Goal: Communication & Community: Answer question/provide support

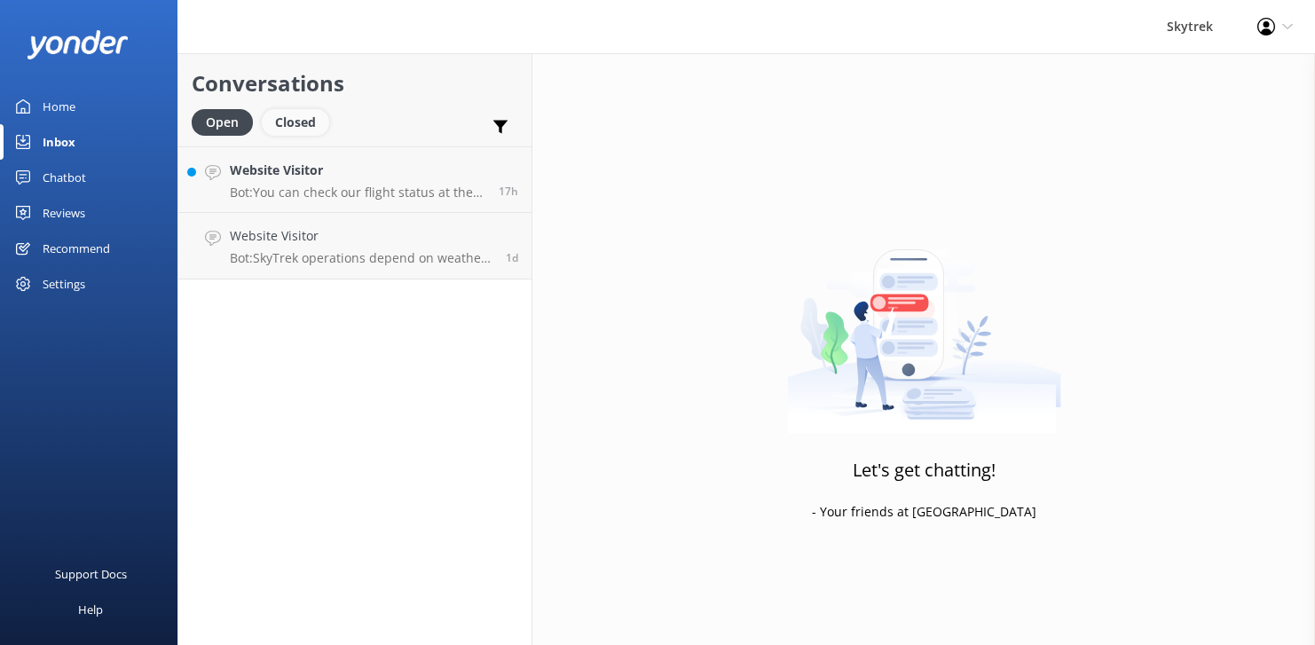
click at [287, 119] on div "Closed" at bounding box center [295, 122] width 67 height 27
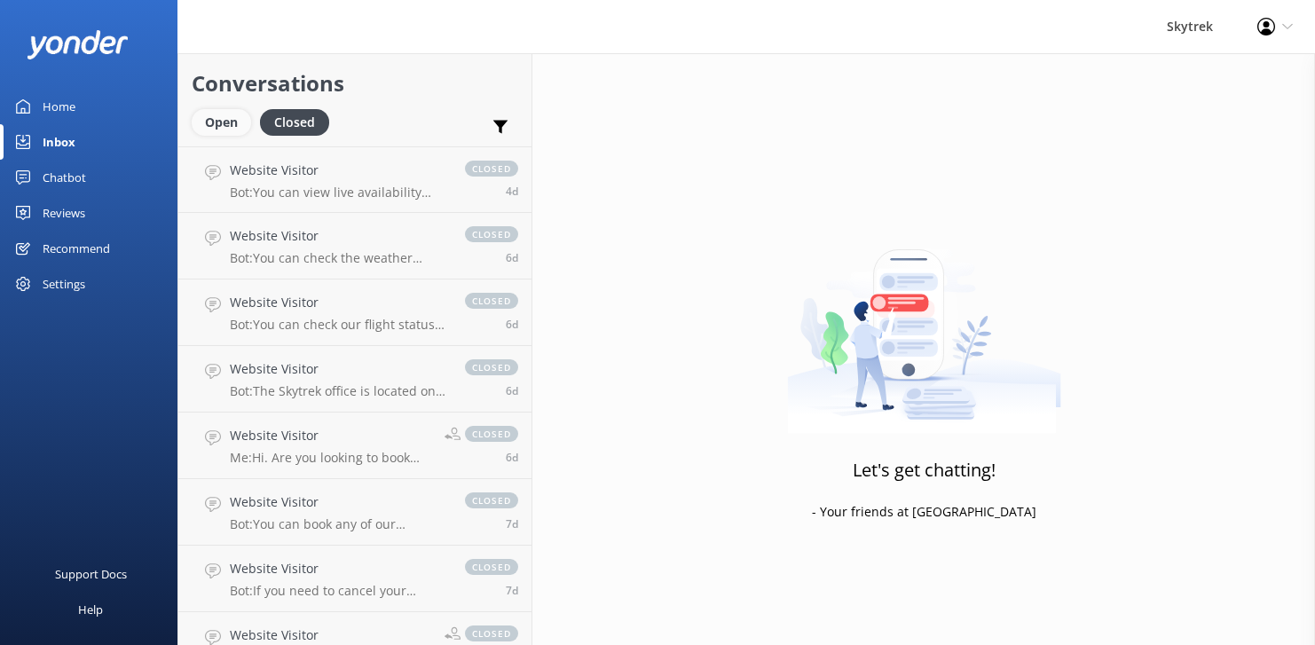
click at [225, 115] on div "Open" at bounding box center [221, 122] width 59 height 27
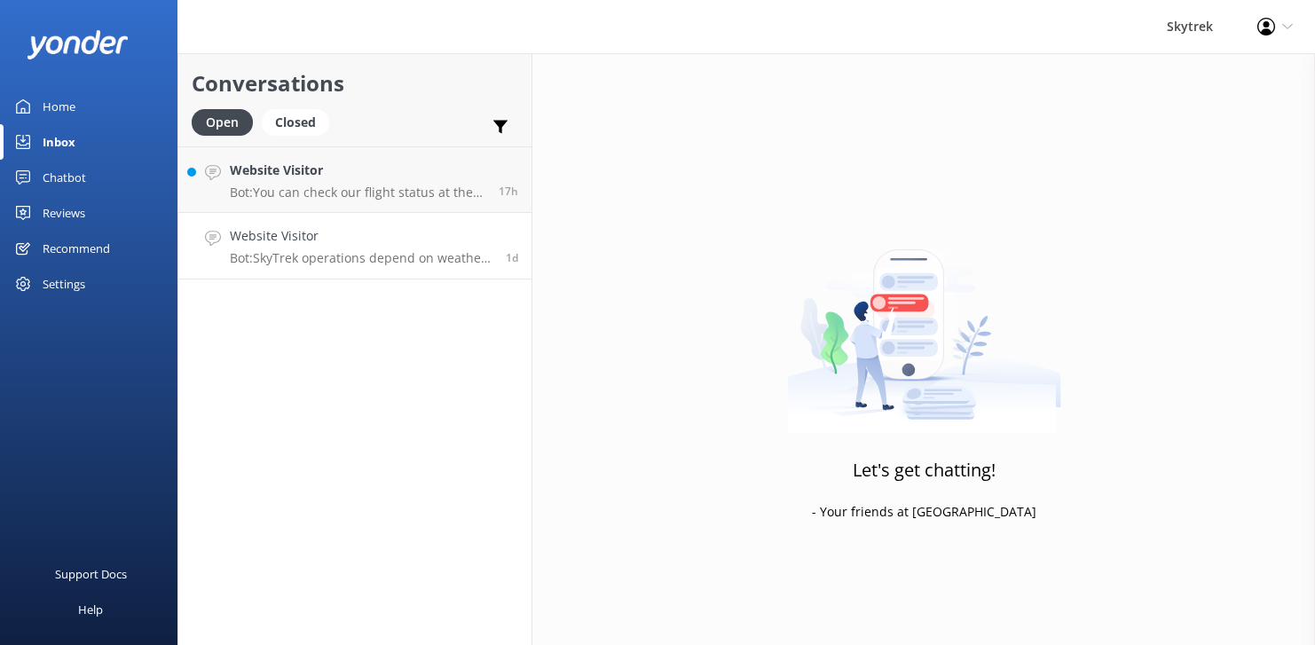
click at [372, 252] on p "Bot: SkyTrek operations depend on weather conditions. If the weather is not sui…" at bounding box center [361, 258] width 263 height 16
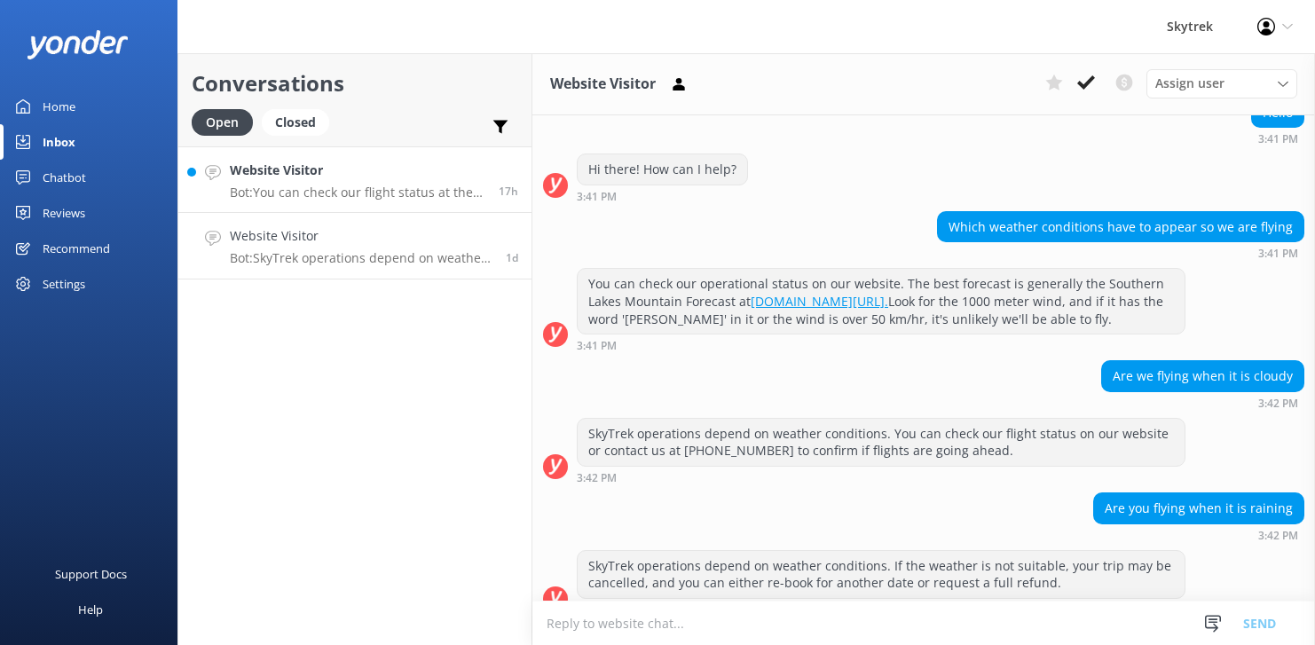
scroll to position [219, 0]
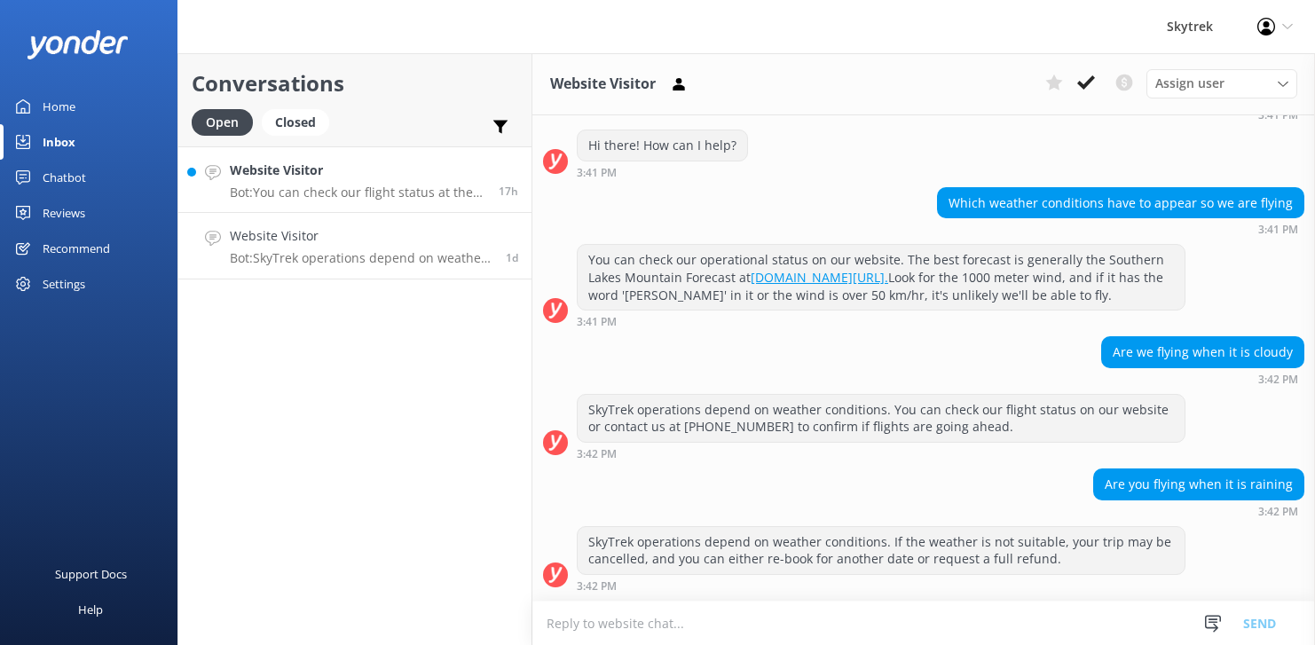
click at [383, 198] on p "Bot: You can check our flight status at the top right corner of our website to …" at bounding box center [358, 193] width 256 height 16
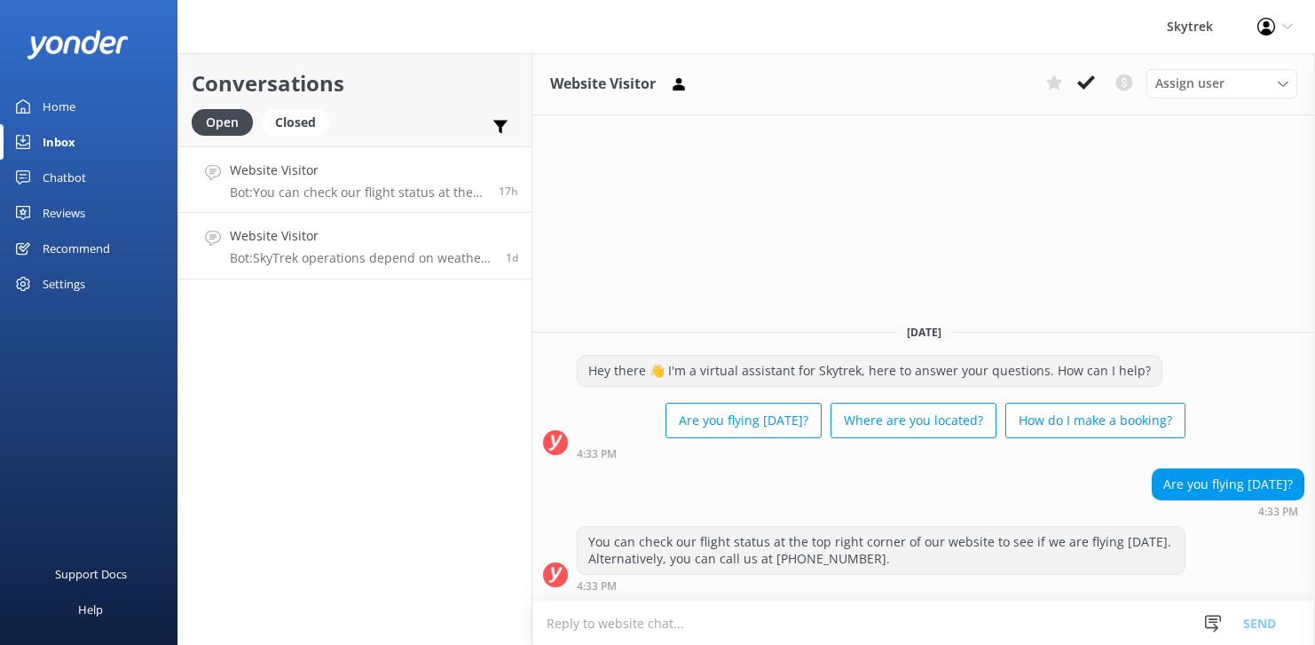
click at [413, 236] on h4 "Website Visitor" at bounding box center [361, 236] width 263 height 20
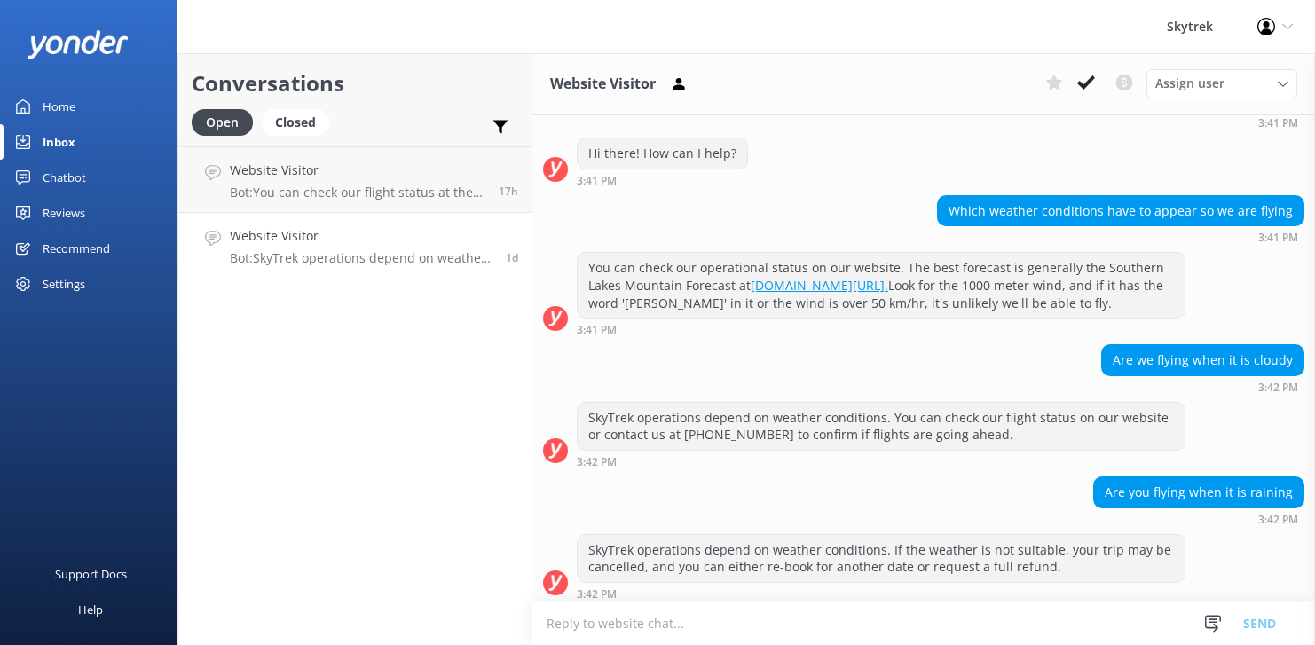
scroll to position [219, 0]
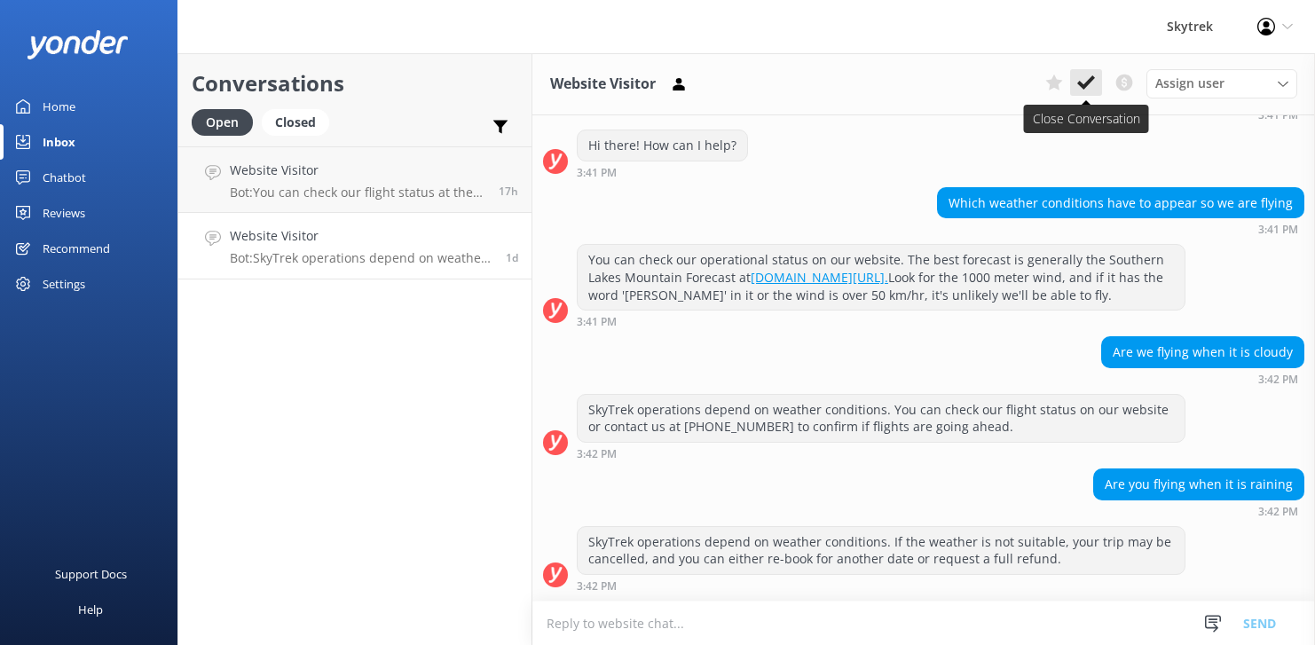
click at [1090, 81] on use at bounding box center [1087, 82] width 18 height 14
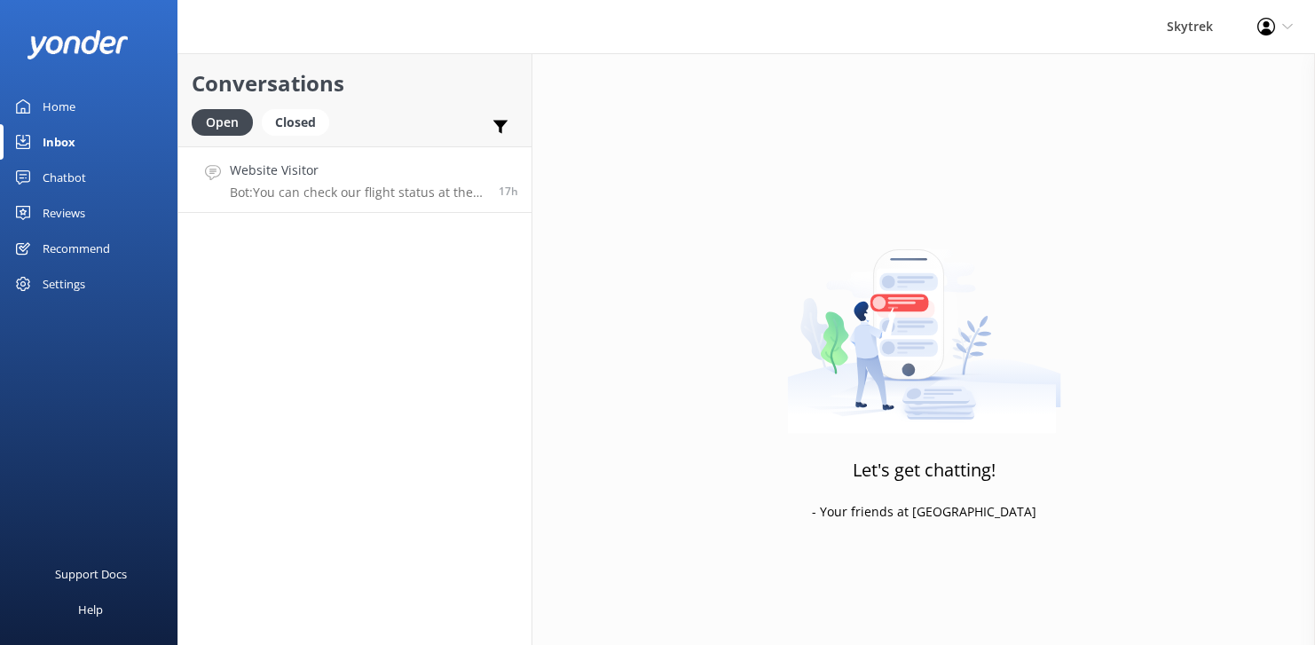
click at [358, 167] on h4 "Website Visitor" at bounding box center [358, 171] width 256 height 20
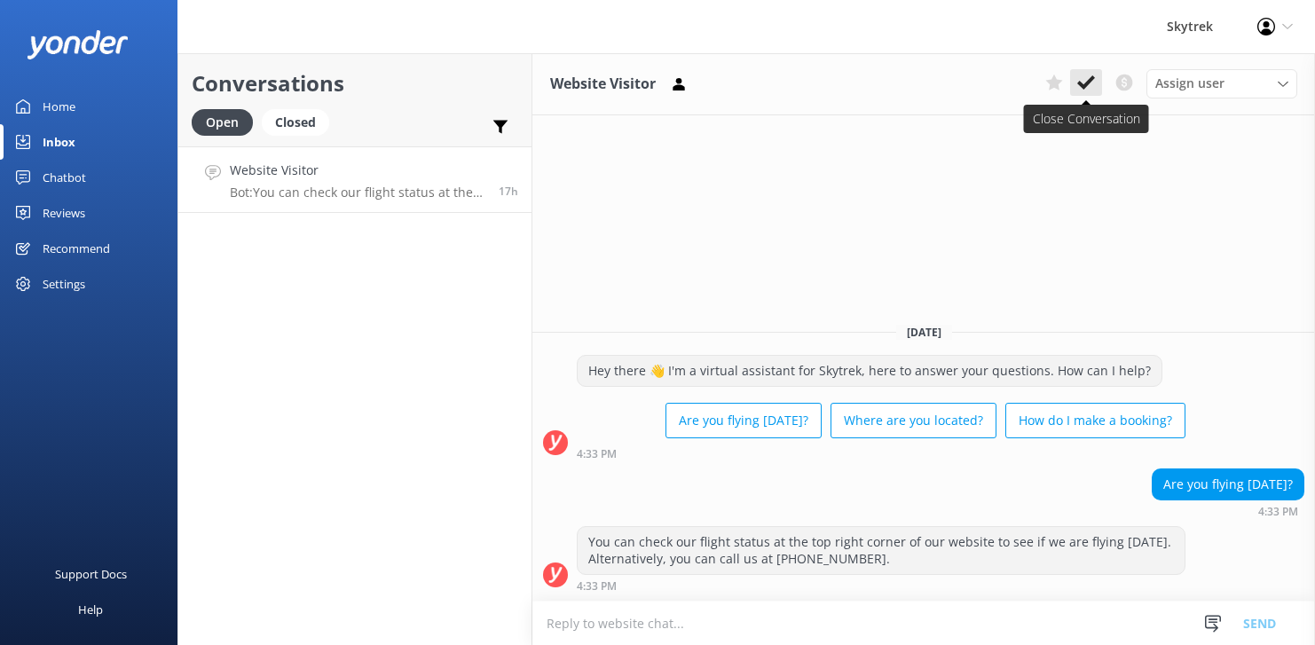
click at [1088, 83] on use at bounding box center [1087, 82] width 18 height 14
